Goal: Information Seeking & Learning: Learn about a topic

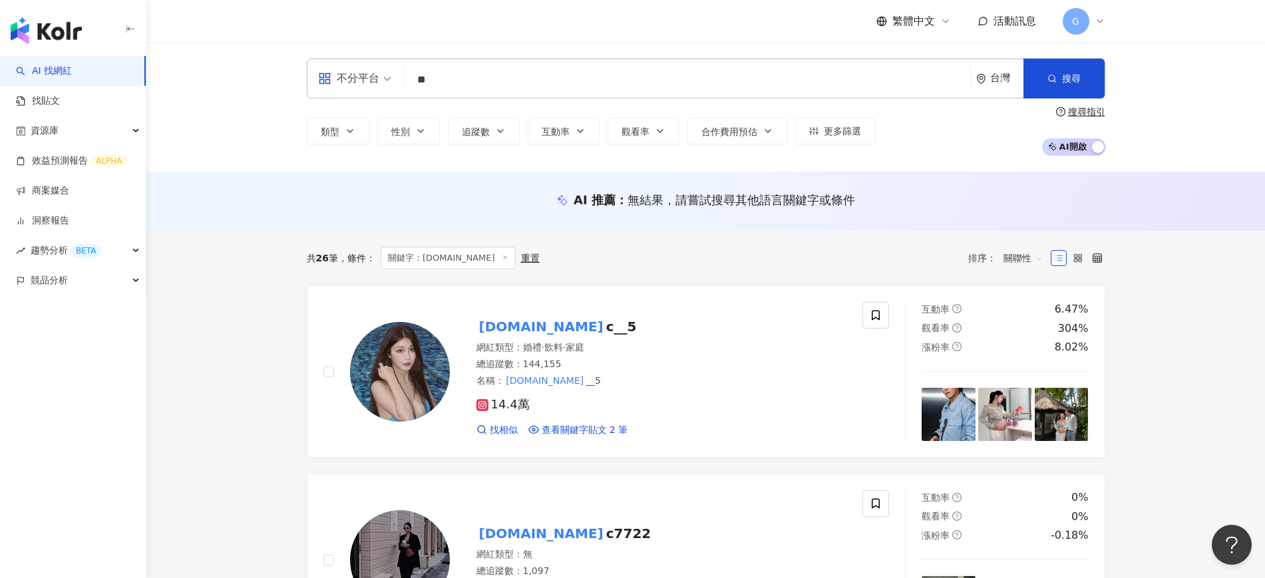
type input "*"
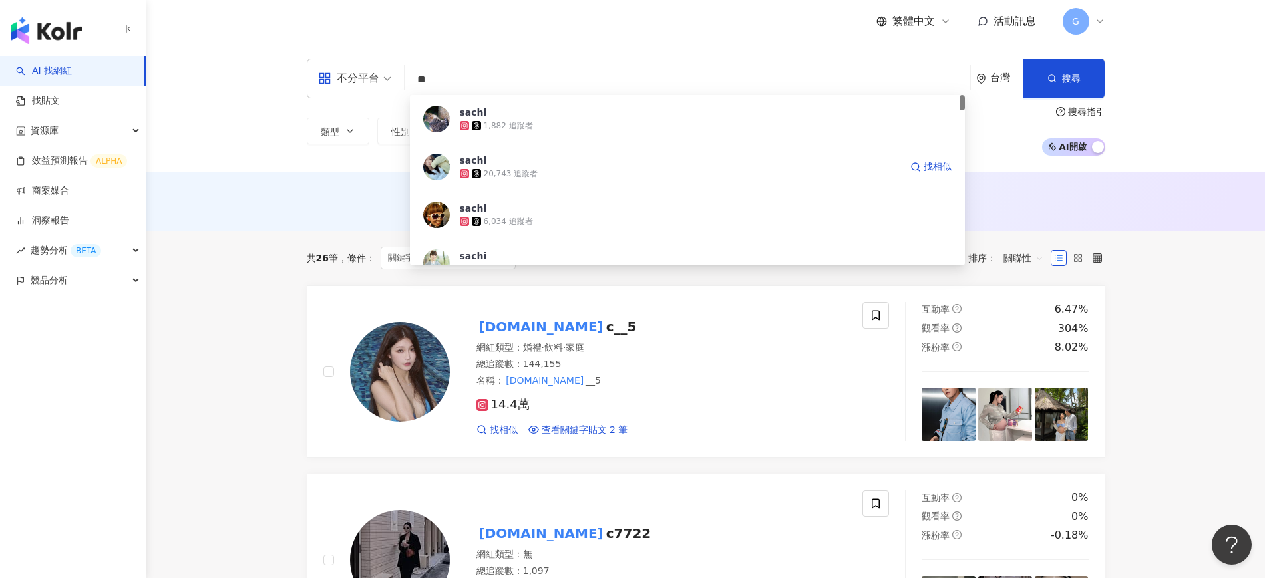
type input "*"
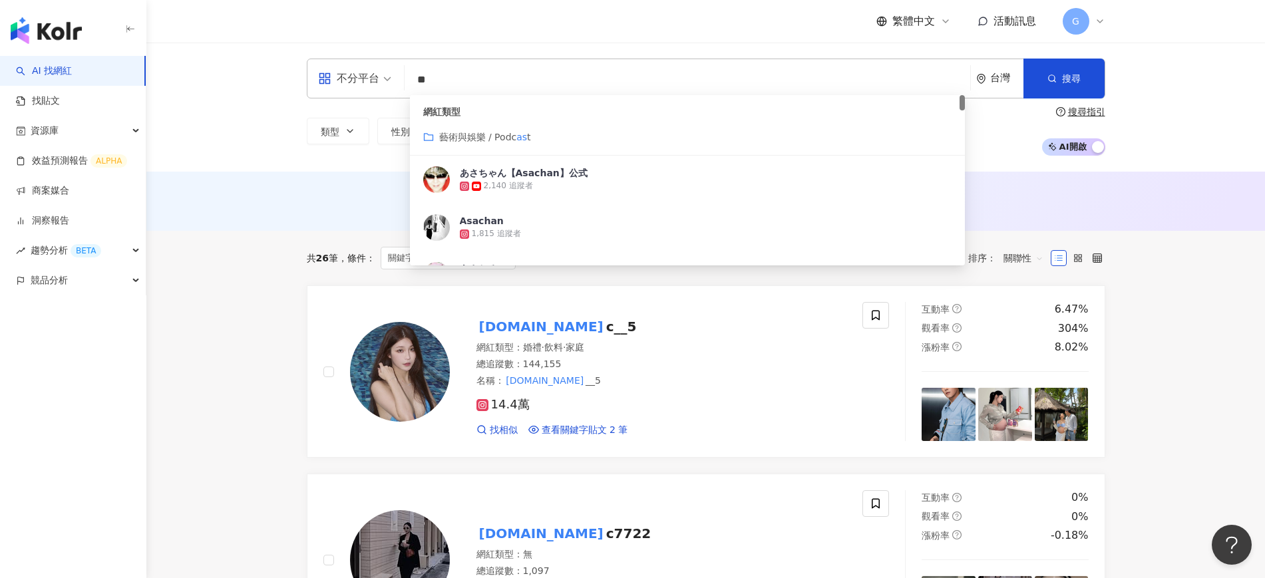
type input "*"
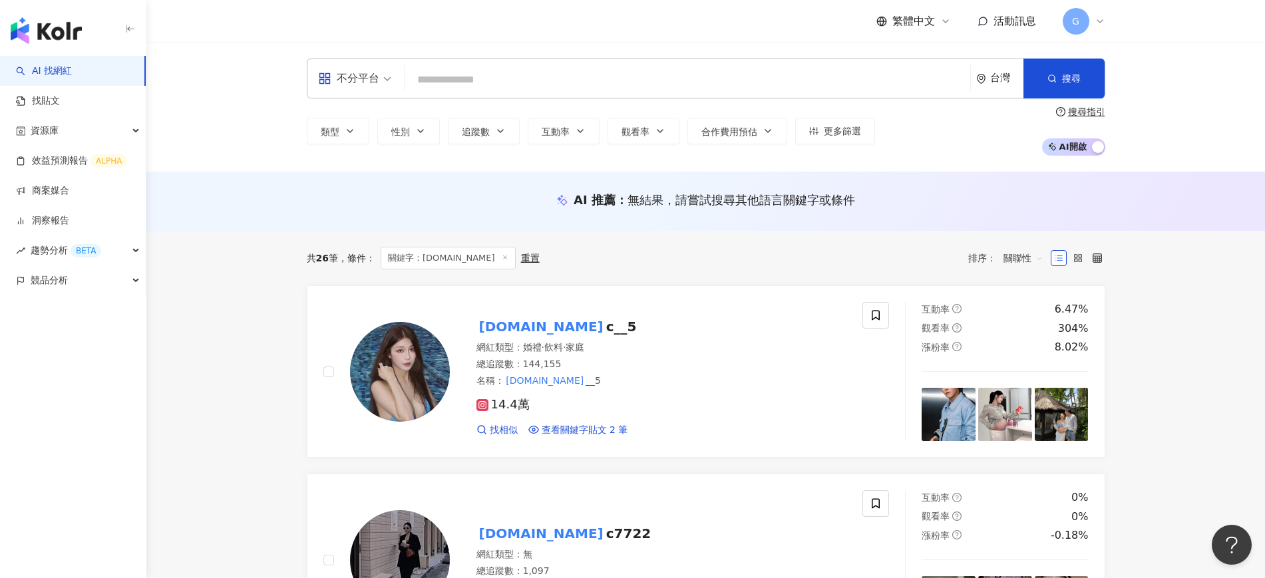
click at [591, 84] on input "search" at bounding box center [687, 79] width 555 height 25
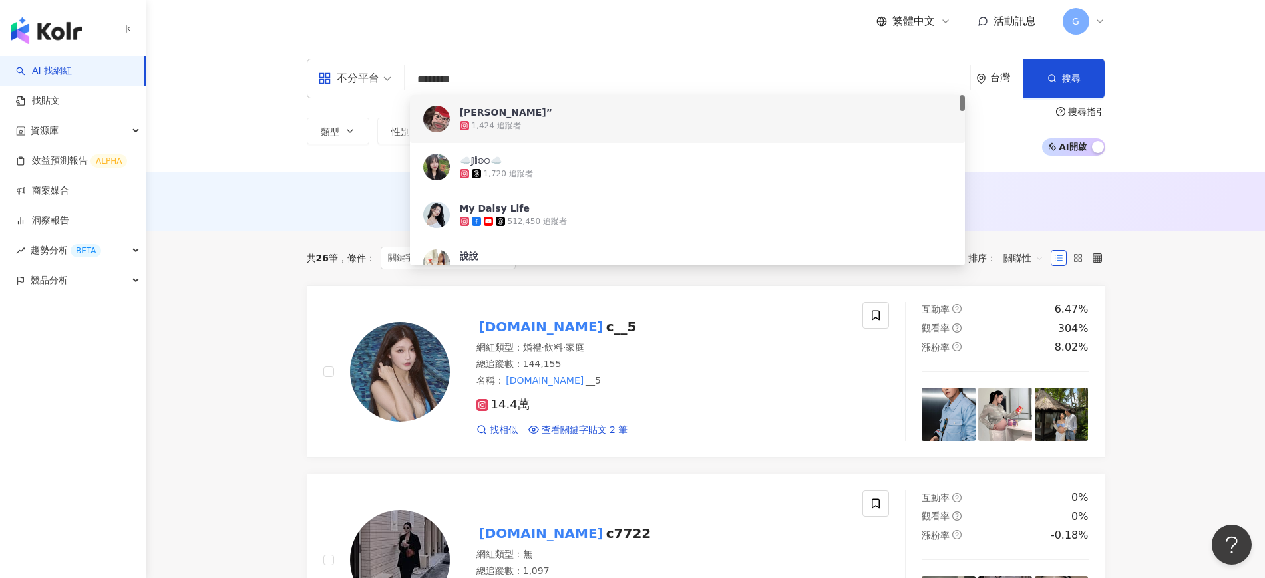
drag, startPoint x: 402, startPoint y: 78, endPoint x: 389, endPoint y: 78, distance: 12.6
click at [389, 78] on div "不分平台 ******** 台灣 搜尋 e189f6dc-4d17-4cc9-bdb1-ad60dfe4137a 440303e9-38c6-42d7-88c…" at bounding box center [706, 79] width 798 height 40
paste input "****"
type input "**********"
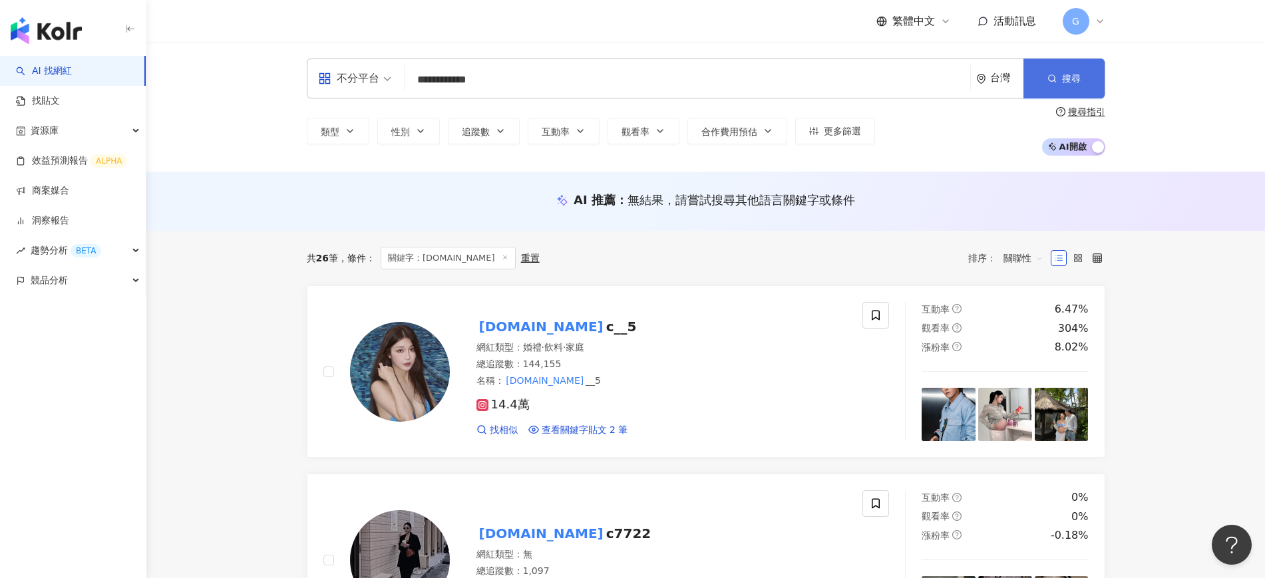
click at [1070, 83] on span "搜尋" at bounding box center [1071, 78] width 19 height 11
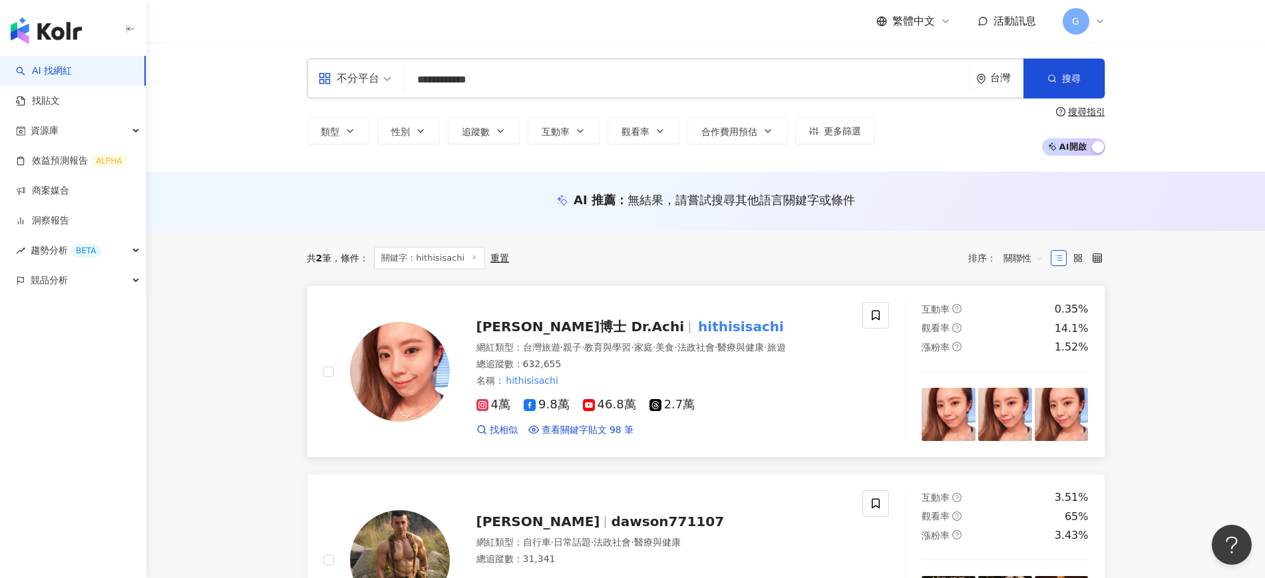
click at [587, 319] on span "[PERSON_NAME]博士 Dr.Achi" at bounding box center [586, 327] width 220 height 16
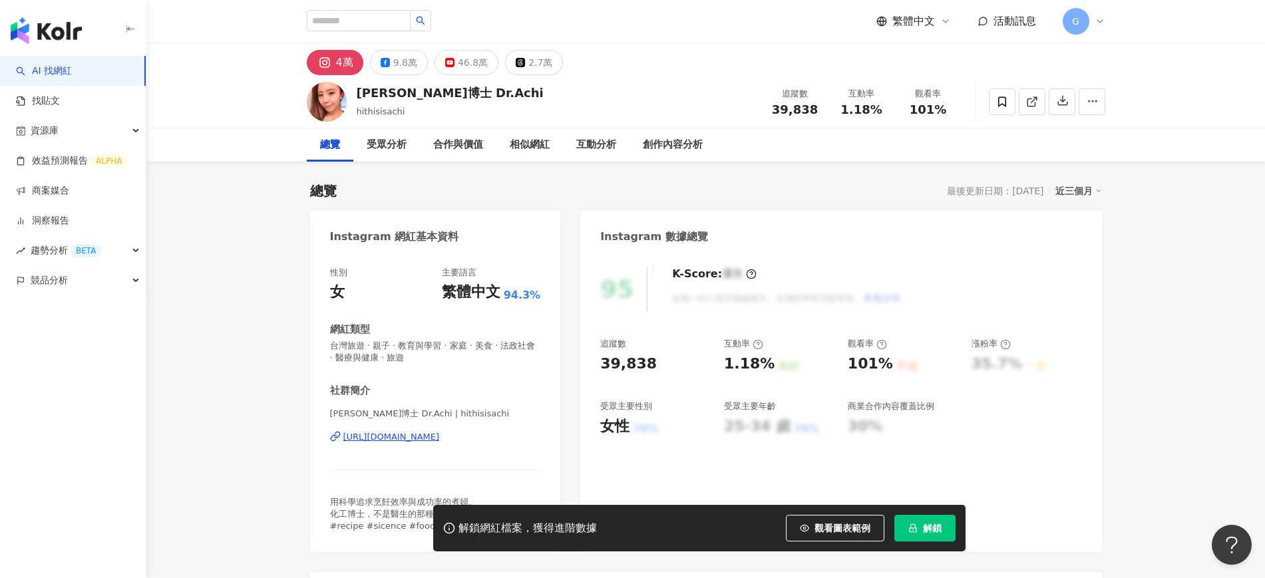
click at [920, 534] on button "解鎖" at bounding box center [924, 528] width 61 height 27
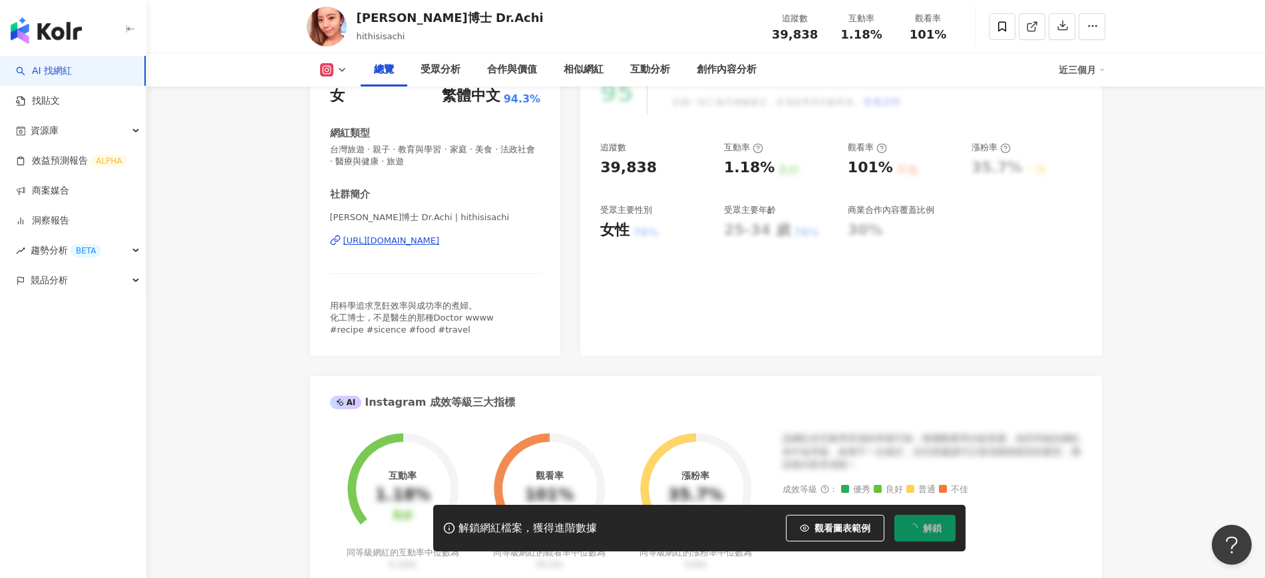
scroll to position [333, 0]
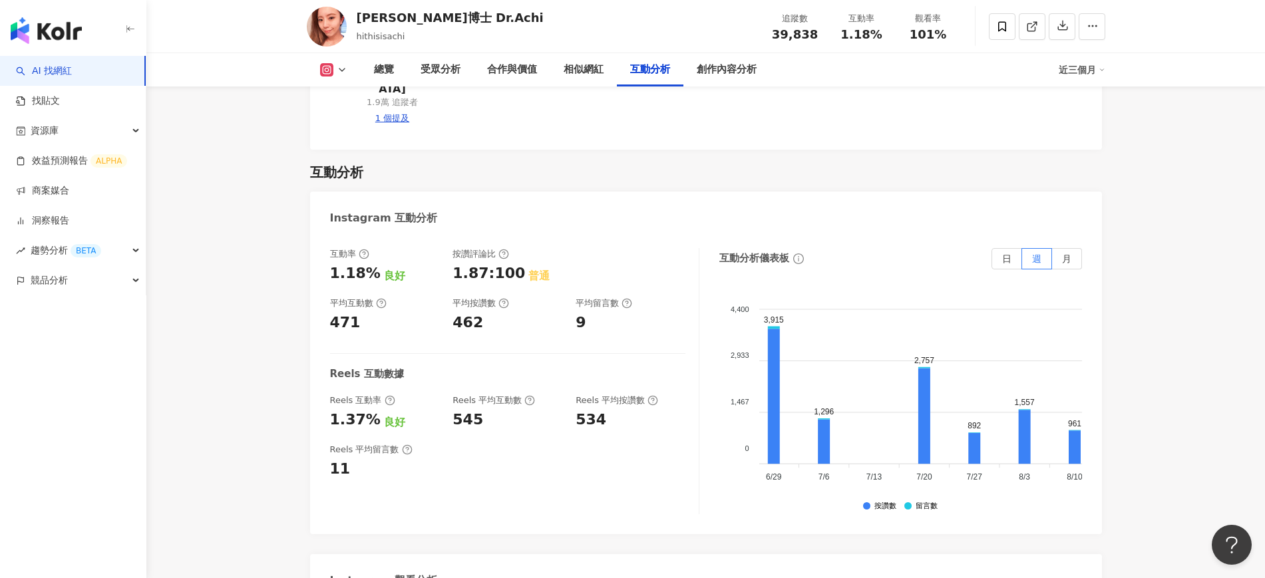
scroll to position [0, 200]
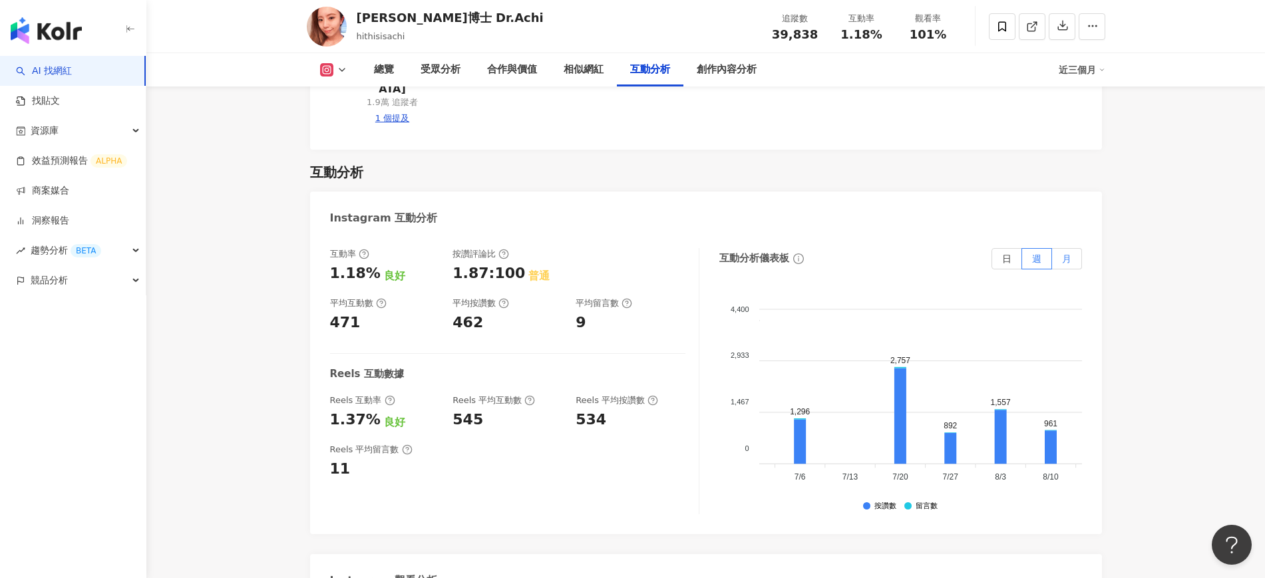
click at [1059, 248] on label "月" at bounding box center [1067, 258] width 30 height 21
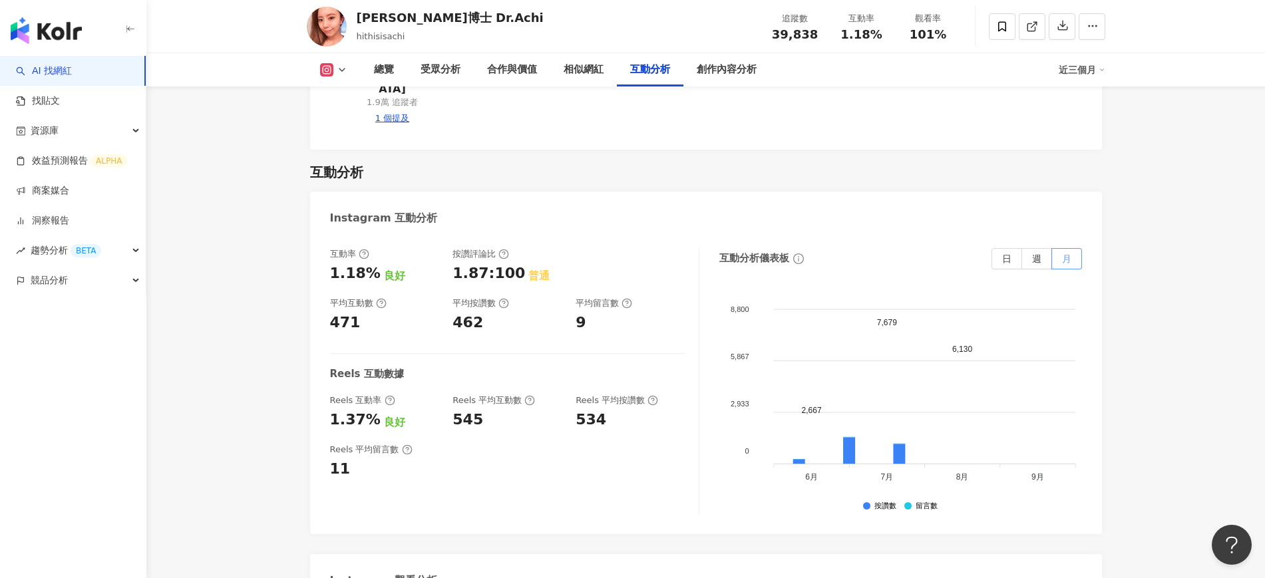
scroll to position [0, 0]
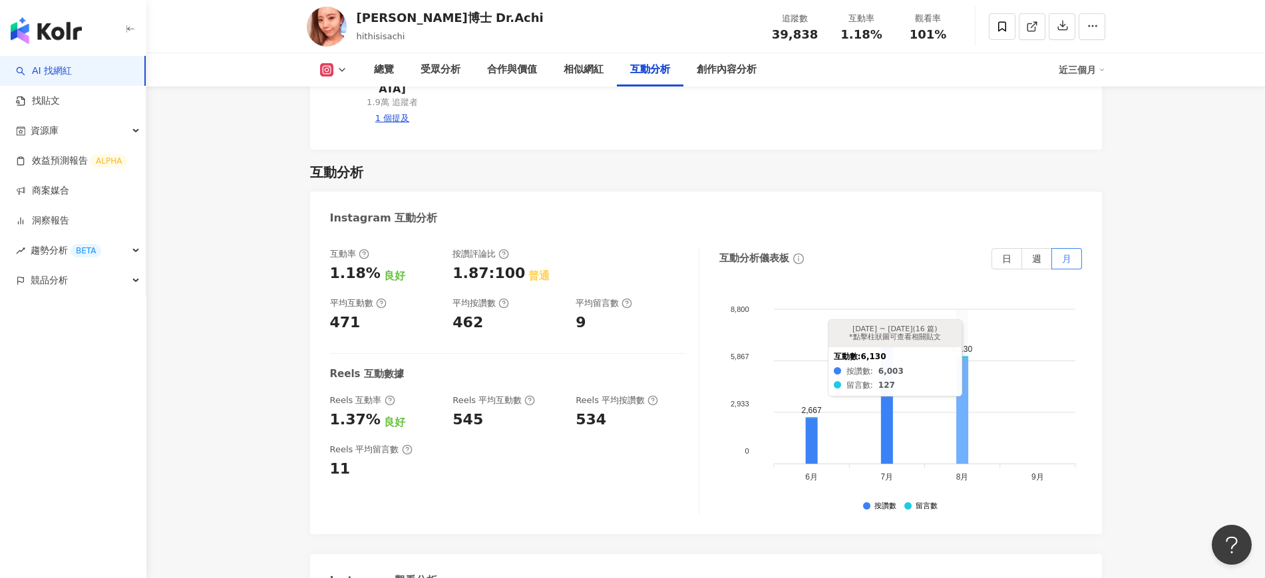
click at [961, 359] on icon at bounding box center [962, 411] width 12 height 105
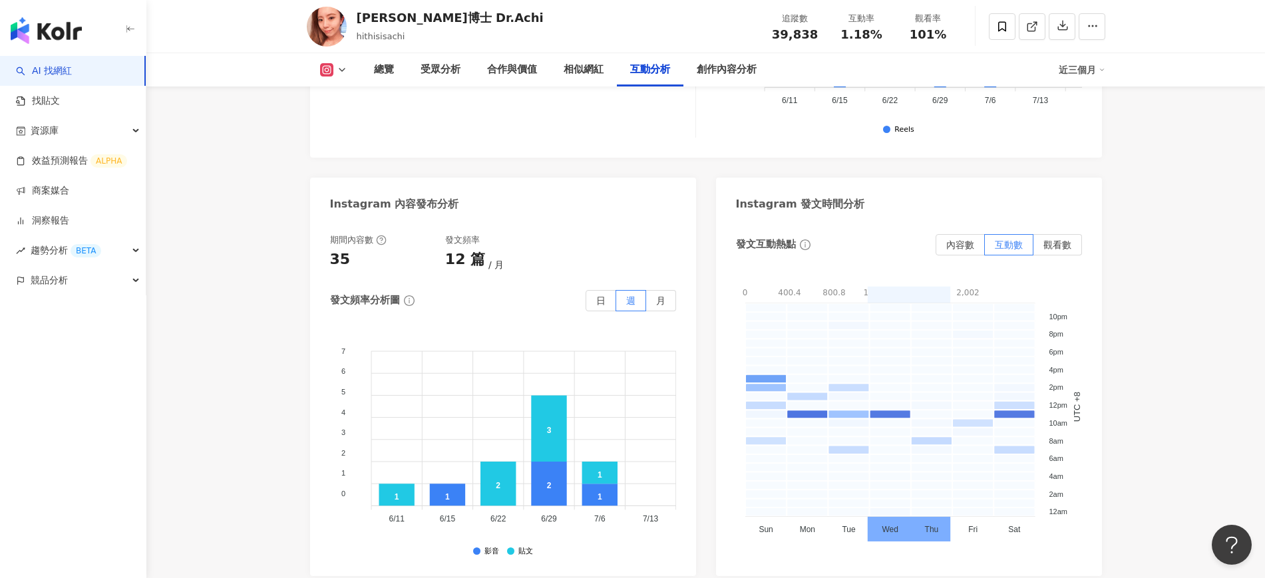
scroll to position [3373, 0]
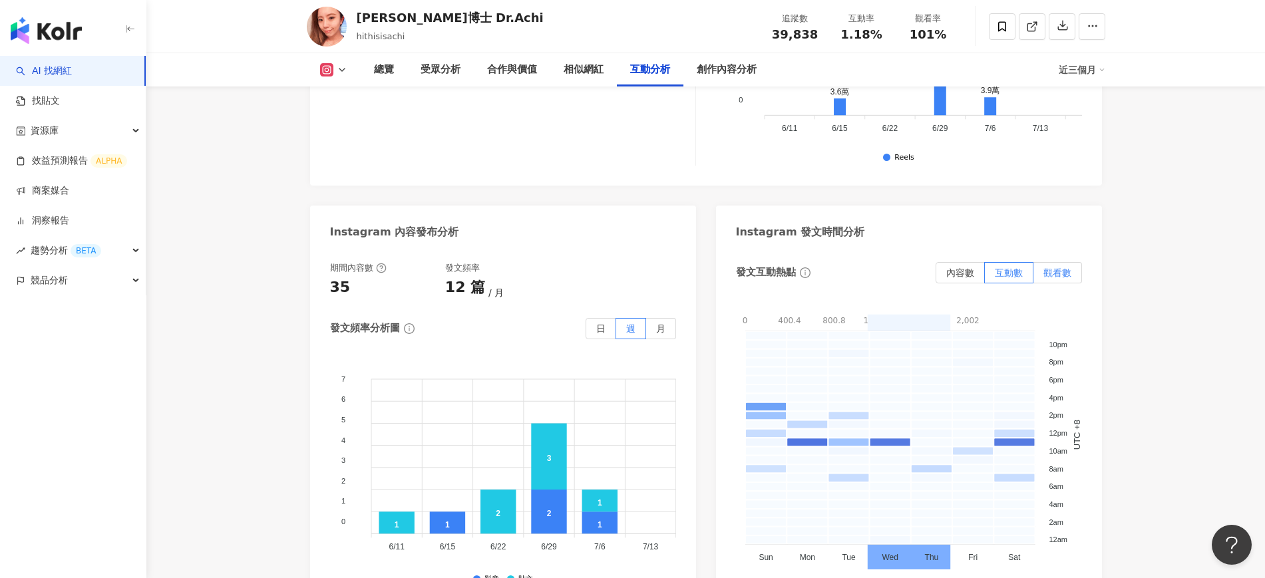
click at [1073, 262] on label "觀看數" at bounding box center [1057, 272] width 49 height 21
click at [1021, 267] on span "互動數" at bounding box center [1009, 272] width 28 height 11
click at [1053, 267] on span "觀看數" at bounding box center [1057, 272] width 28 height 11
